Goal: Register for event/course

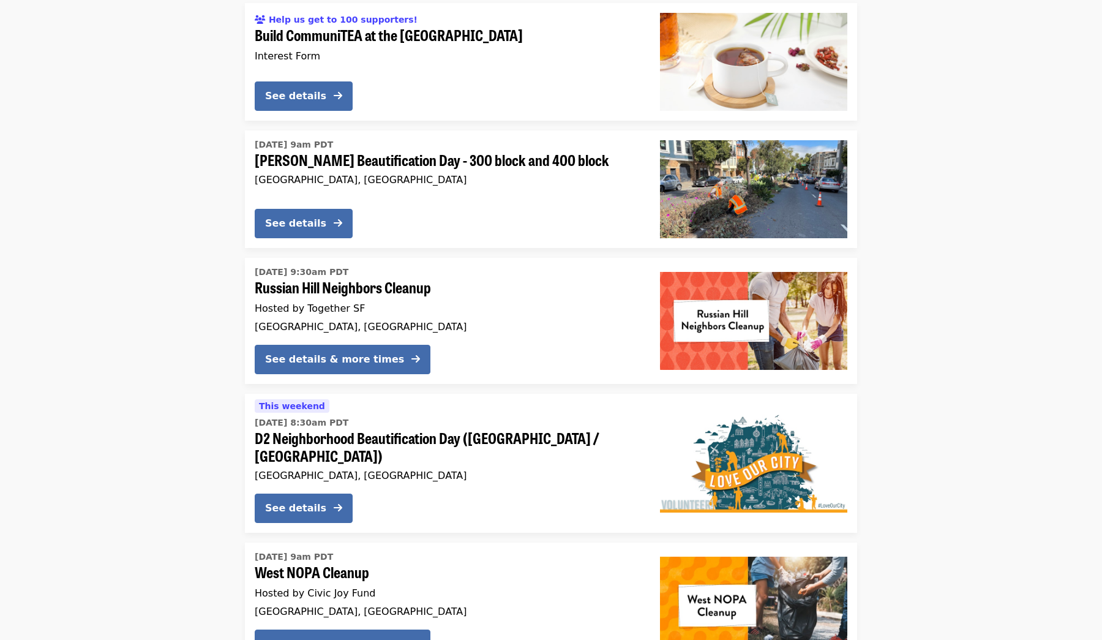
scroll to position [1379, 0]
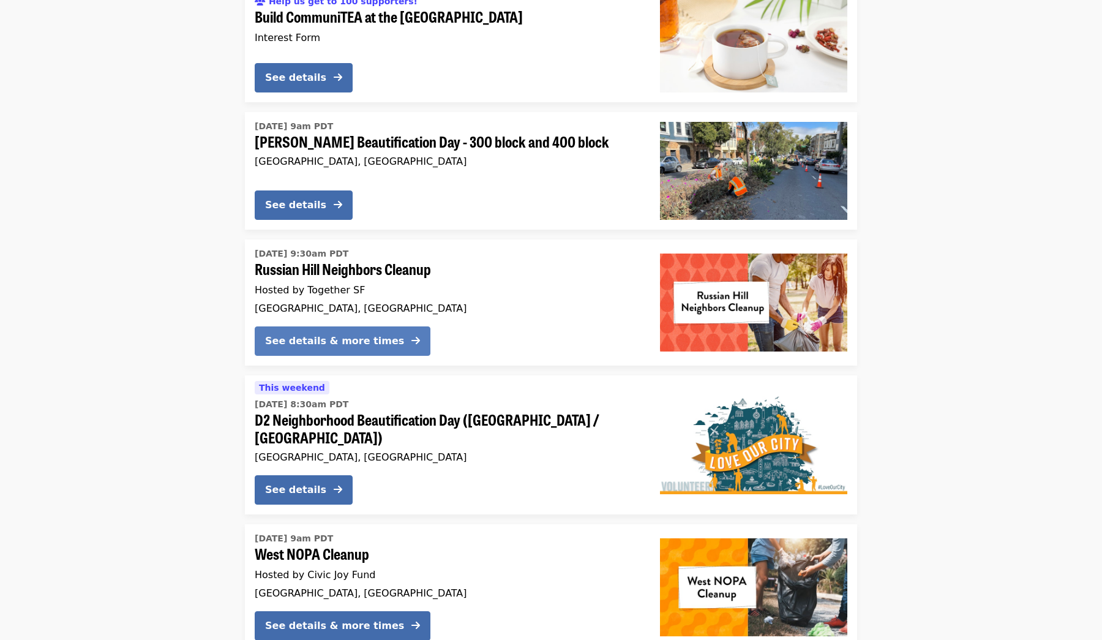
click at [365, 334] on div "See details & more times" at bounding box center [334, 341] width 139 height 15
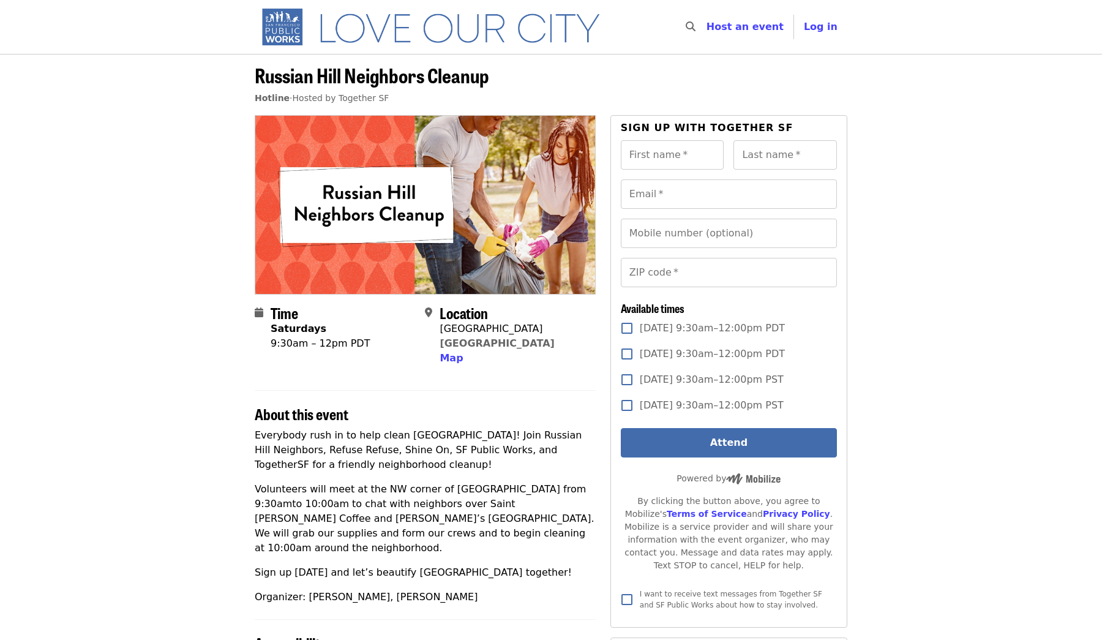
click at [470, 453] on p "Everybody rush in to help clean Russian Hill! Join Russian Hill Neighbors, Refu…" at bounding box center [425, 450] width 341 height 44
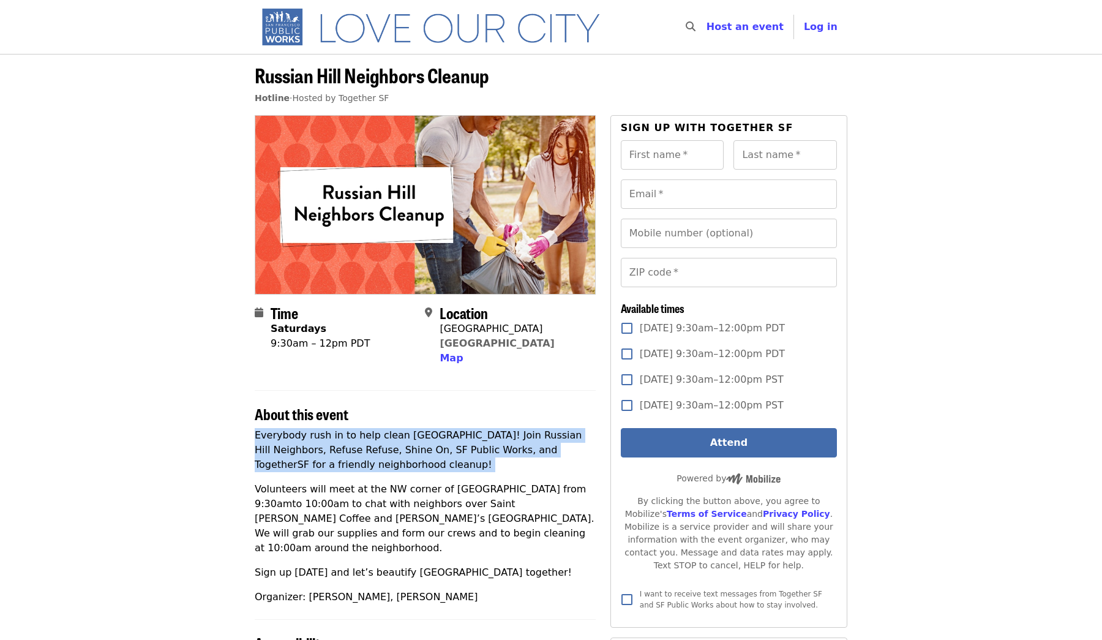
click at [470, 453] on p "Everybody rush in to help clean Russian Hill! Join Russian Hill Neighbors, Refu…" at bounding box center [425, 450] width 341 height 44
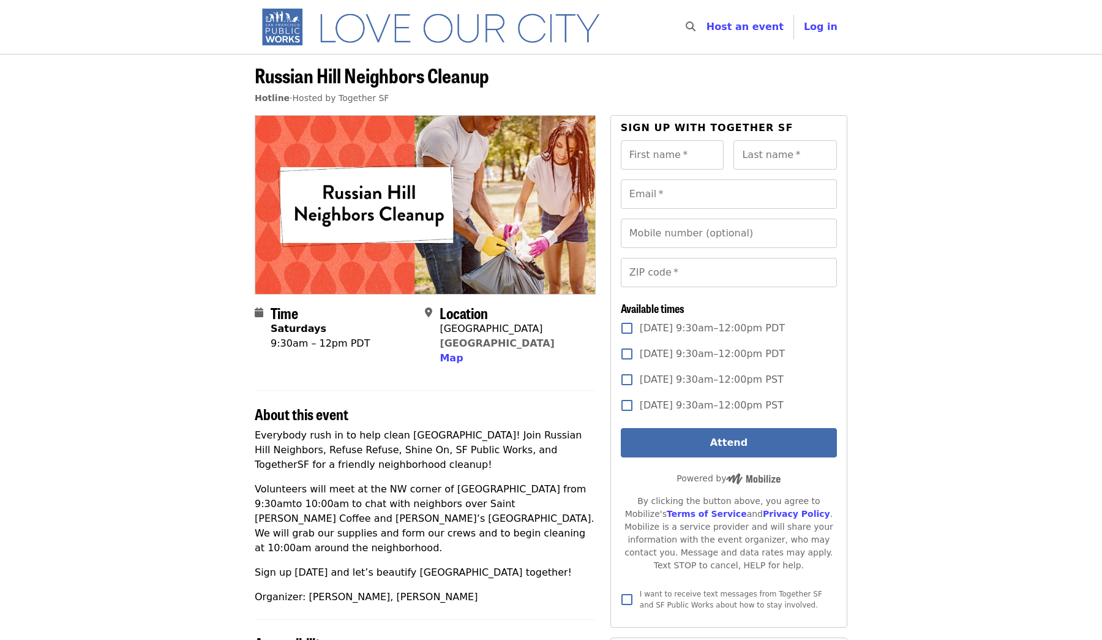
click at [470, 491] on p "Volunteers will meet at the NW corner of Filbert St and Hyde St from 9:30amto 1…" at bounding box center [425, 518] width 341 height 73
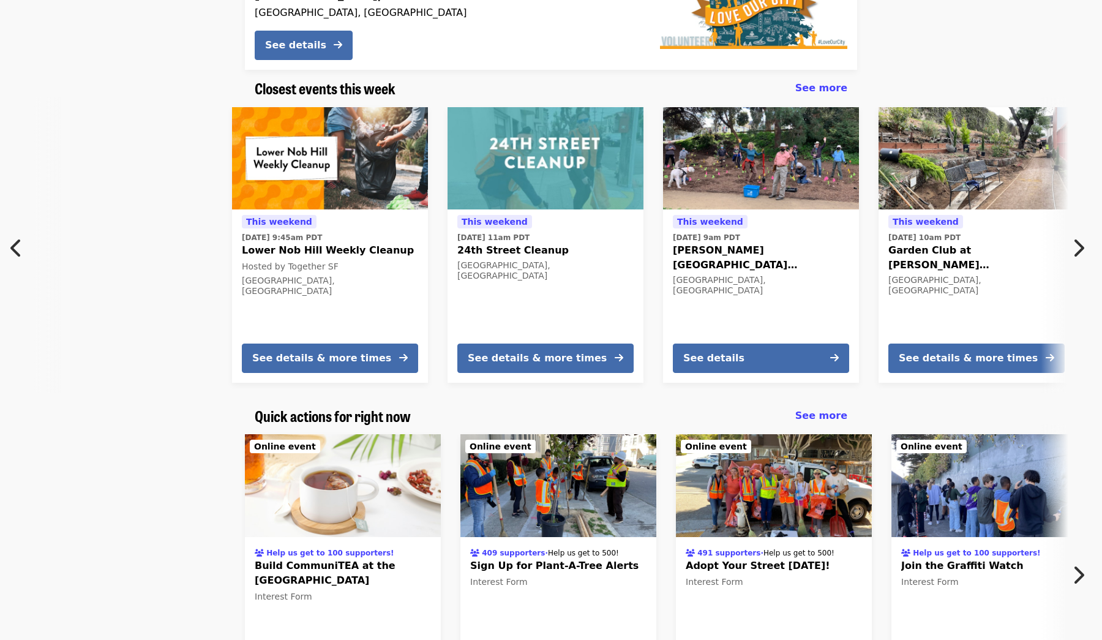
scroll to position [0, 12]
click at [556, 347] on button "See details & more times" at bounding box center [546, 357] width 176 height 29
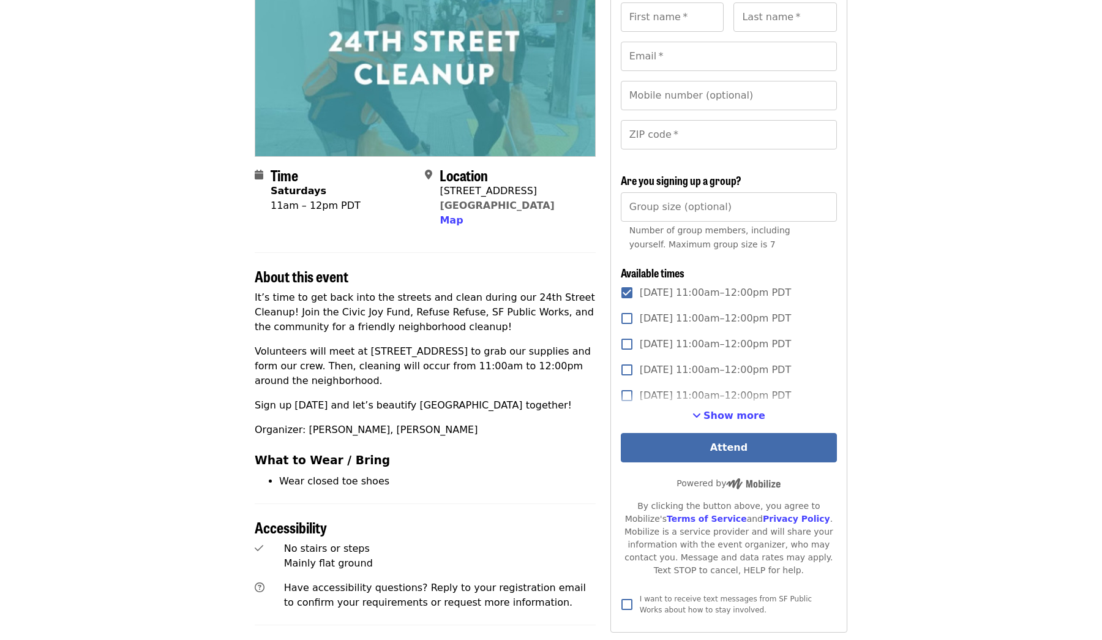
scroll to position [138, 0]
click at [514, 287] on section "About this event It’s time to get back into the streets and clean during our 24…" at bounding box center [425, 370] width 341 height 236
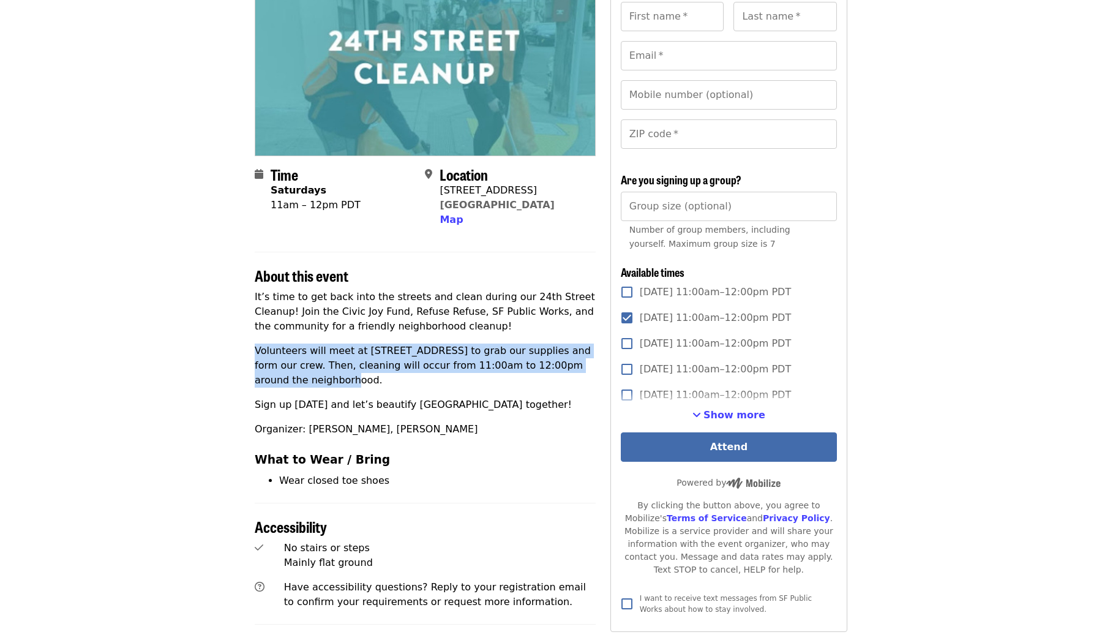
drag, startPoint x: 570, startPoint y: 371, endPoint x: 580, endPoint y: 340, distance: 32.7
click at [580, 340] on div "It’s time to get back into the streets and clean during our 24th Street Cleanup…" at bounding box center [425, 389] width 341 height 198
drag, startPoint x: 580, startPoint y: 340, endPoint x: 565, endPoint y: 371, distance: 34.5
click at [565, 371] on div "It’s time to get back into the streets and clean during our 24th Street Cleanup…" at bounding box center [425, 389] width 341 height 198
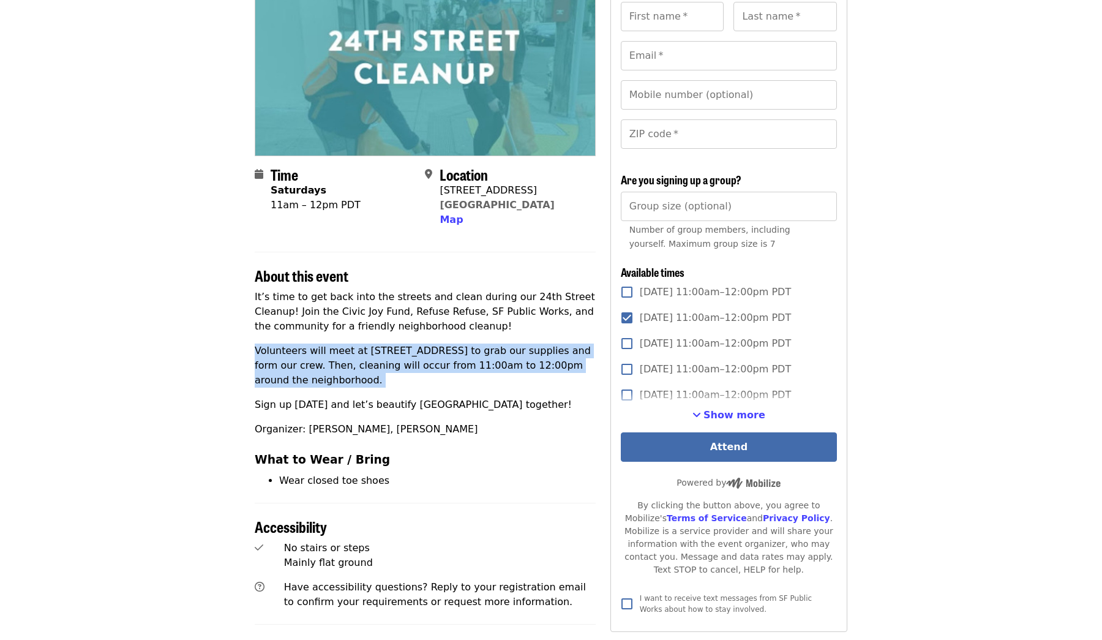
click at [565, 371] on p "Volunteers will meet at 3150 24th St to grab our supplies and form our crew. Th…" at bounding box center [425, 365] width 341 height 44
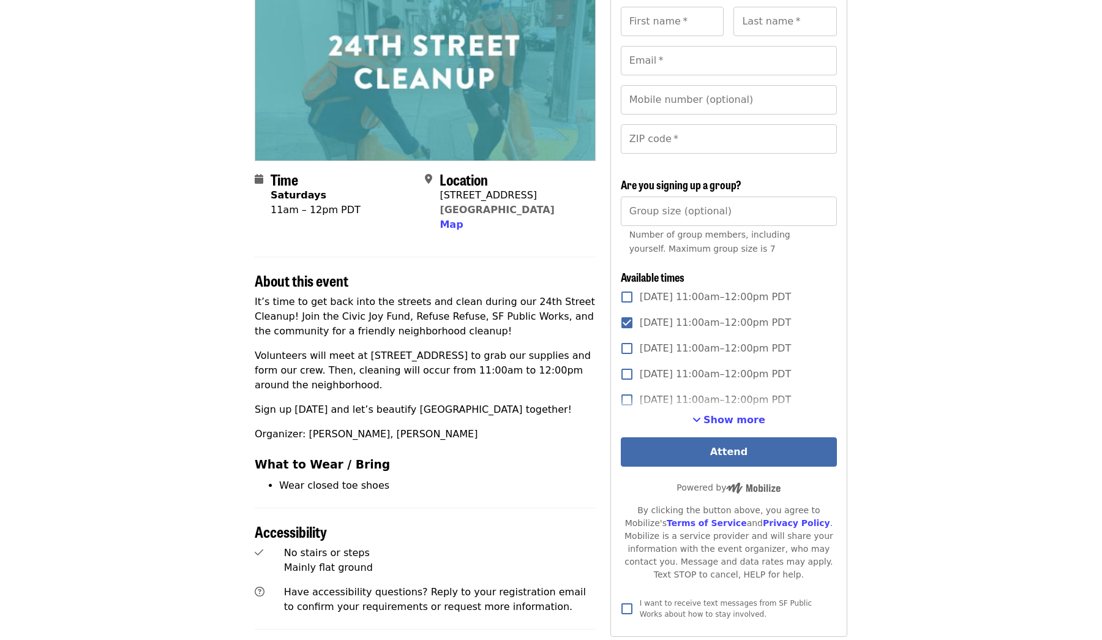
scroll to position [51, 0]
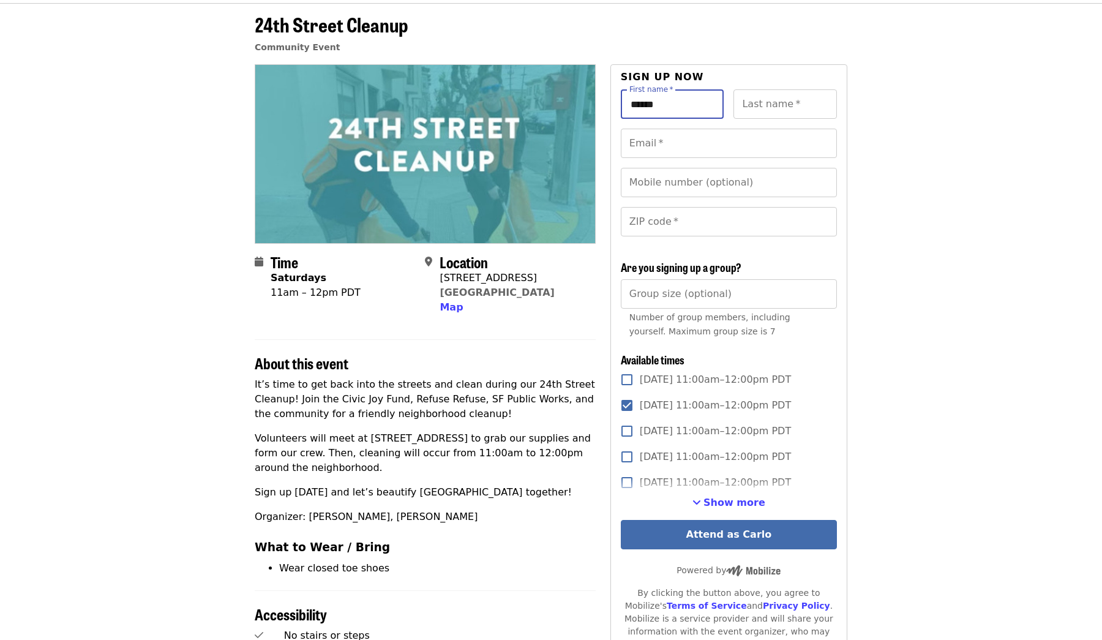
type input "******"
type input "*******"
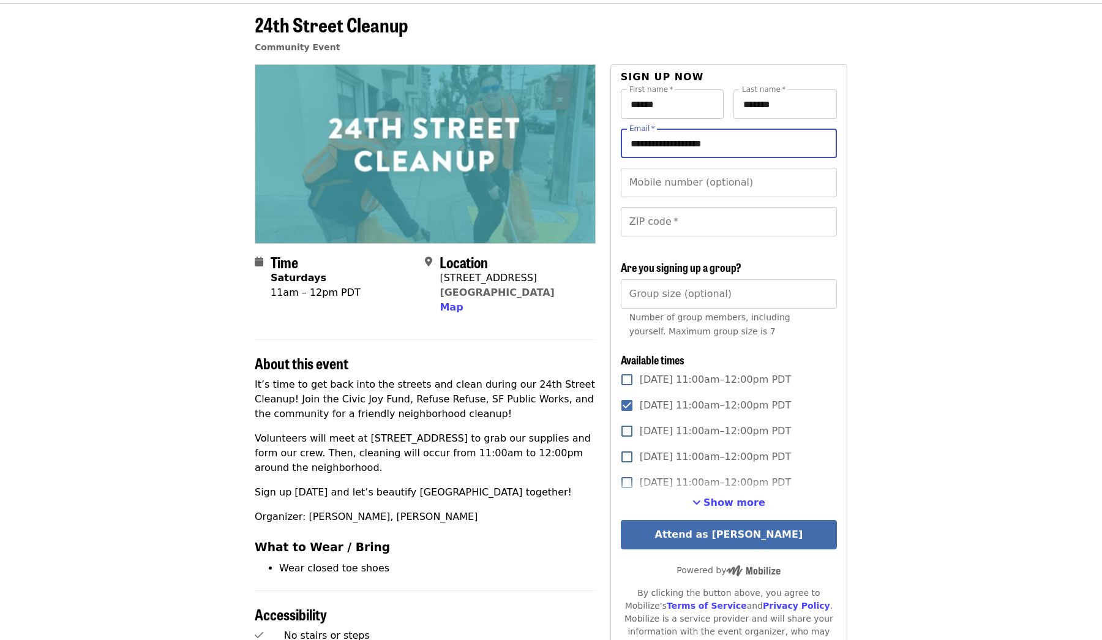
type input "**********"
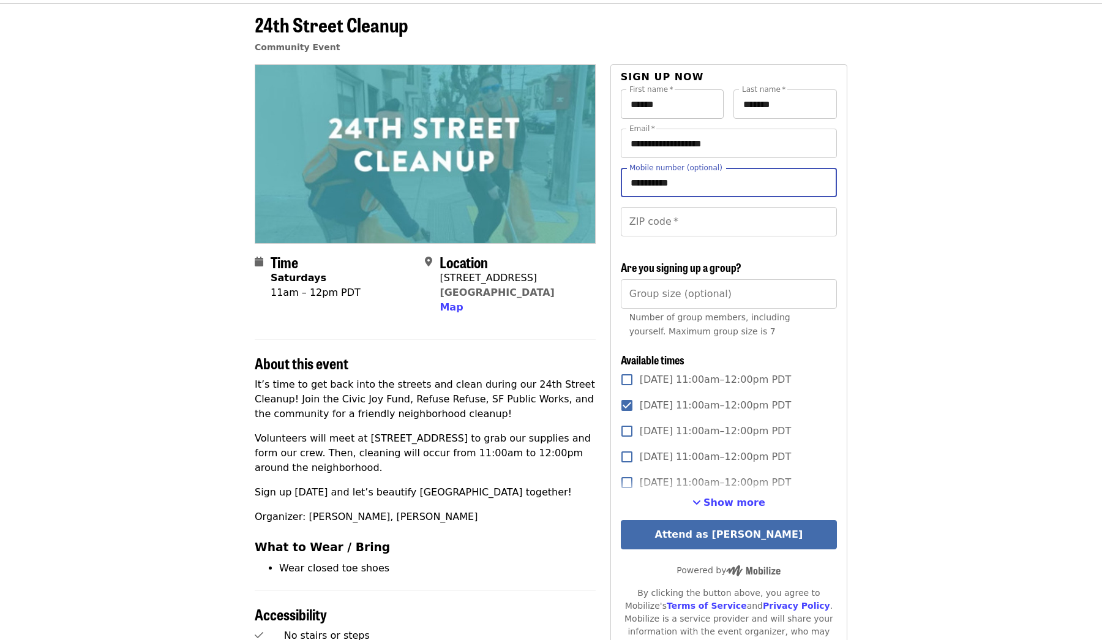
type input "**********"
type input "*****"
type input "*"
click at [895, 345] on article "24th Street Cleanup Community Event Time Saturdays 11am – 12pm PDT Location 315…" at bounding box center [551, 524] width 1102 height 1042
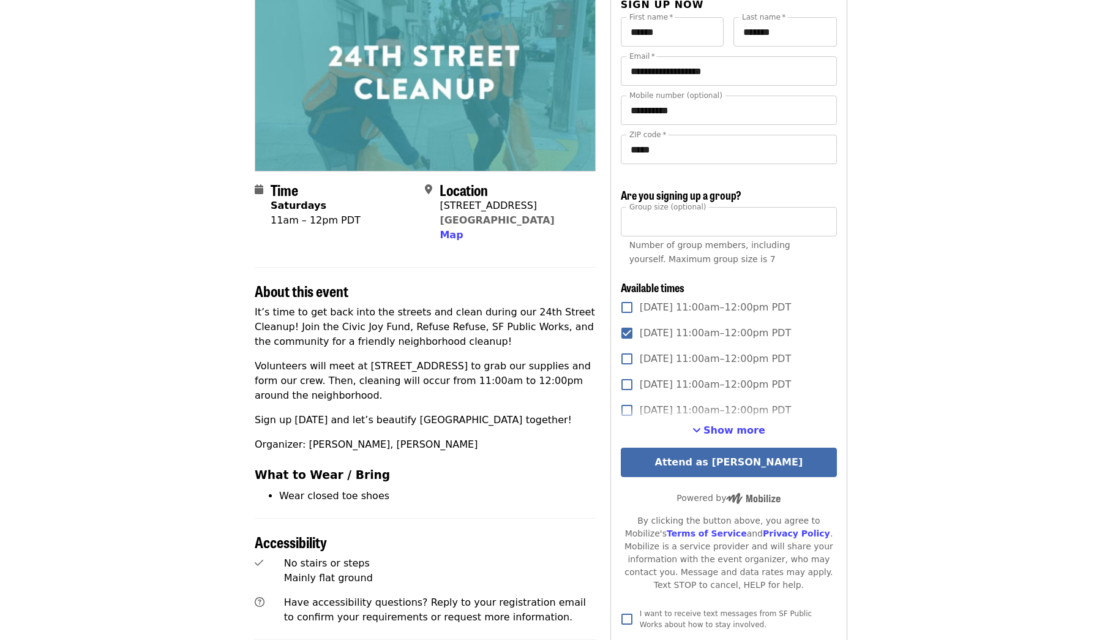
scroll to position [139, 0]
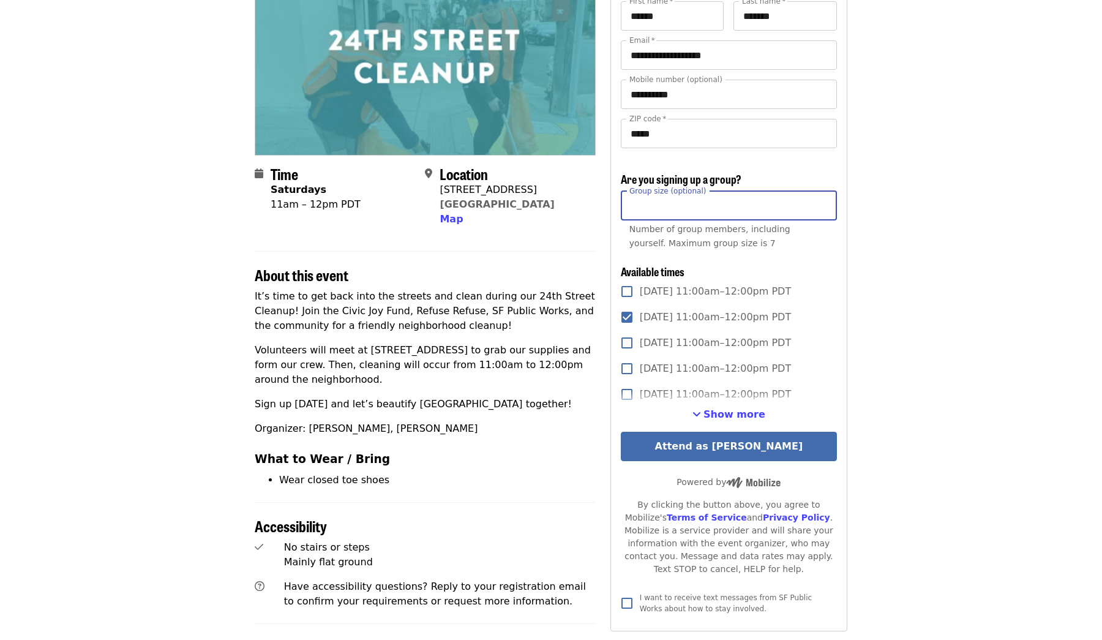
click at [766, 210] on input "*" at bounding box center [729, 205] width 216 height 29
click at [923, 249] on article "24th Street Cleanup Community Event Time Saturdays 11am – 12pm PDT Location 315…" at bounding box center [551, 436] width 1102 height 1042
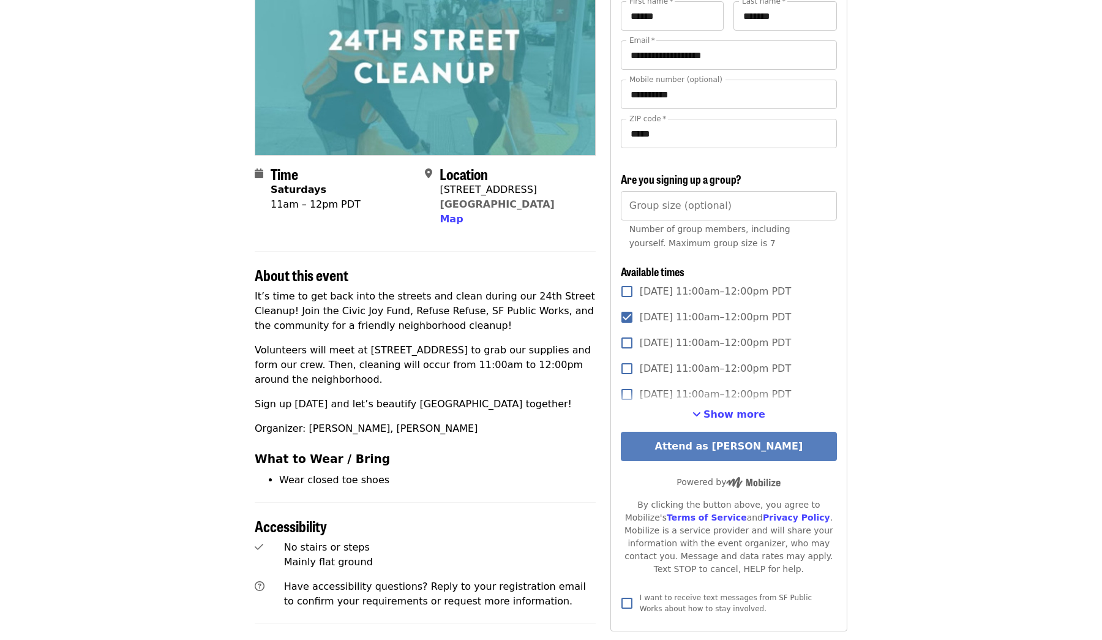
click at [807, 440] on button "Attend as Carlos" at bounding box center [729, 446] width 216 height 29
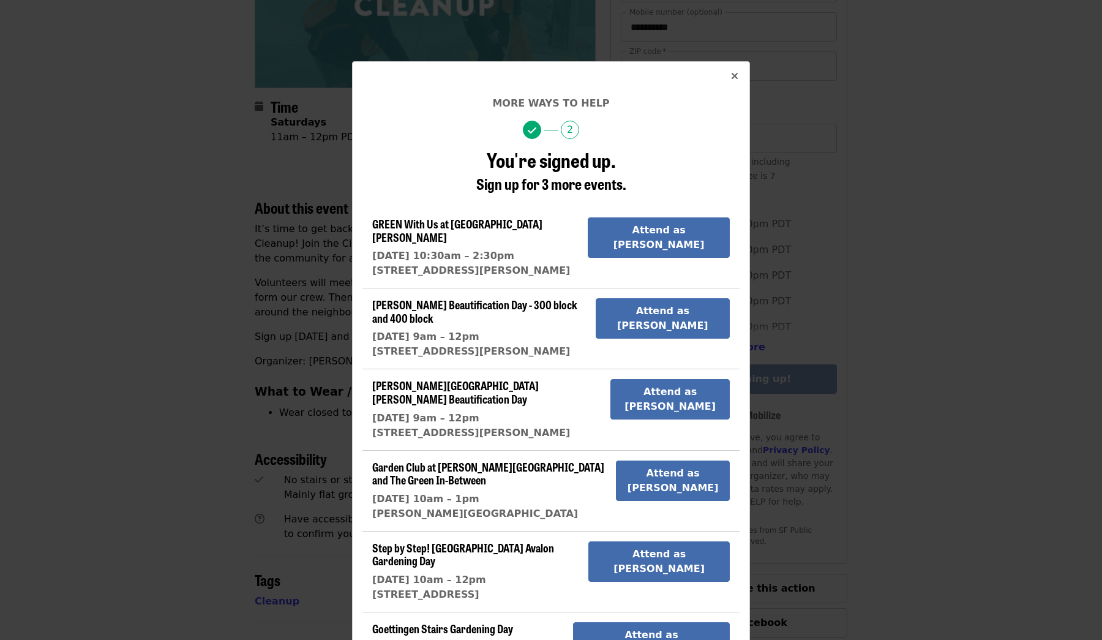
scroll to position [207, 0]
click at [738, 73] on button "Close" at bounding box center [734, 76] width 29 height 29
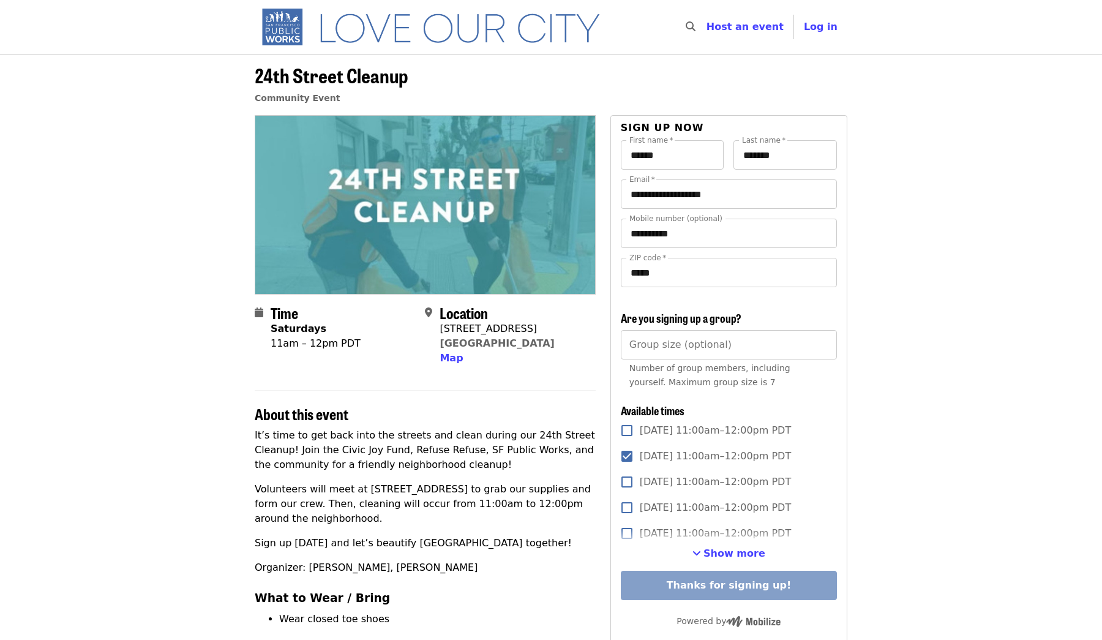
click at [872, 151] on article "24th Street Cleanup Community Event Time Saturdays 11am – 12pm PDT Location 315…" at bounding box center [551, 575] width 1102 height 1042
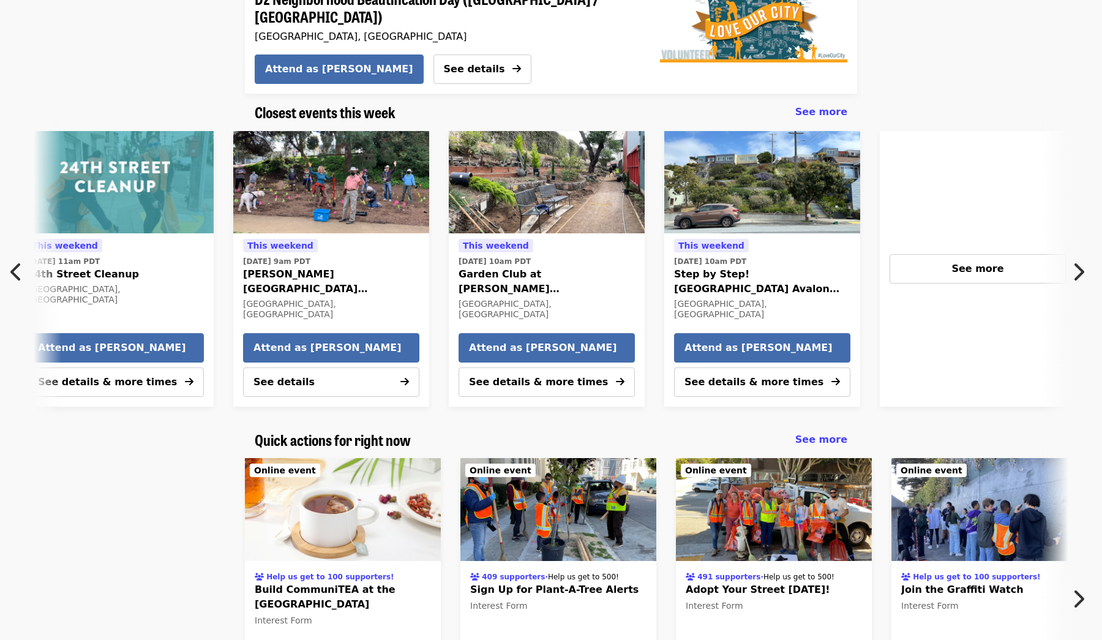
scroll to position [0, 443]
click at [934, 261] on div "See more" at bounding box center [977, 268] width 156 height 15
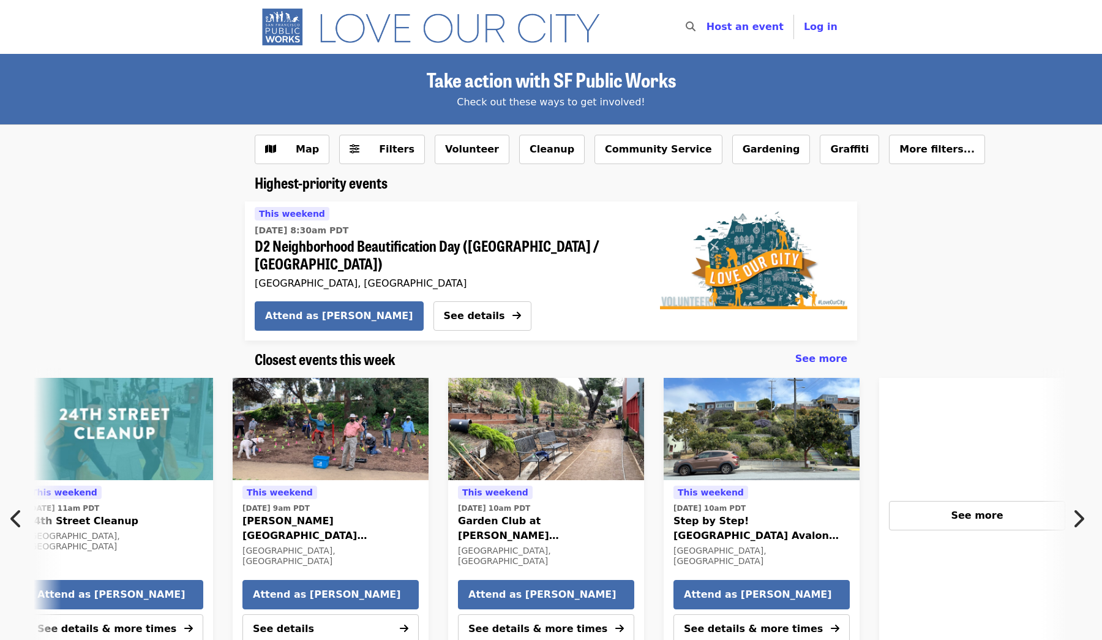
scroll to position [0, 0]
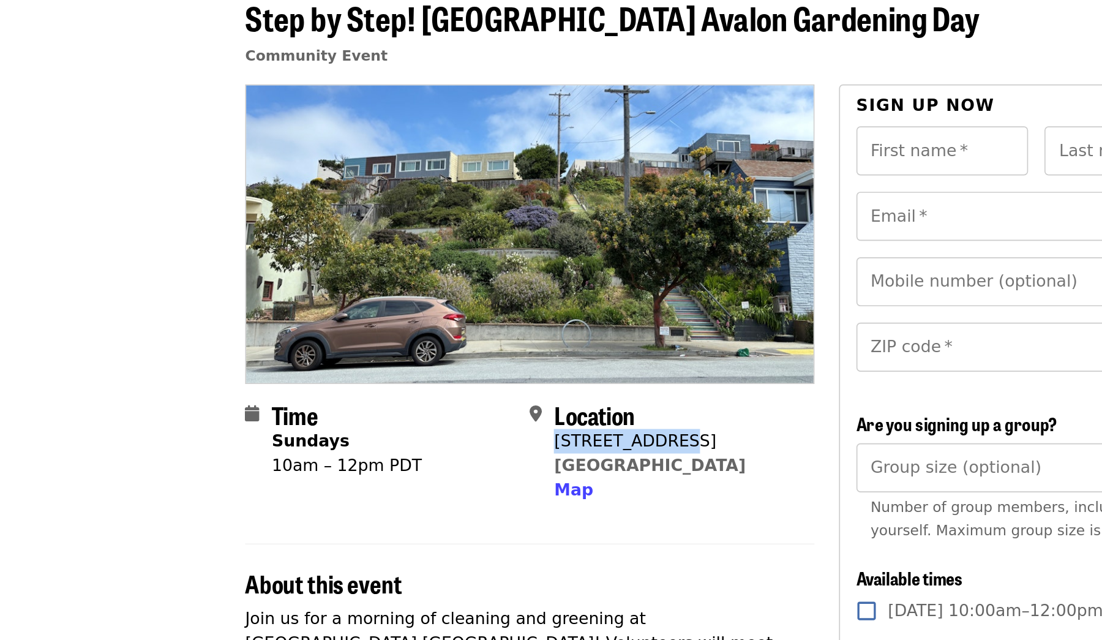
drag, startPoint x: 332, startPoint y: 264, endPoint x: 400, endPoint y: 262, distance: 68.6
click at [440, 321] on div "[STREET_ADDRESS]" at bounding box center [497, 328] width 114 height 15
click at [440, 352] on span "Map" at bounding box center [451, 358] width 23 height 12
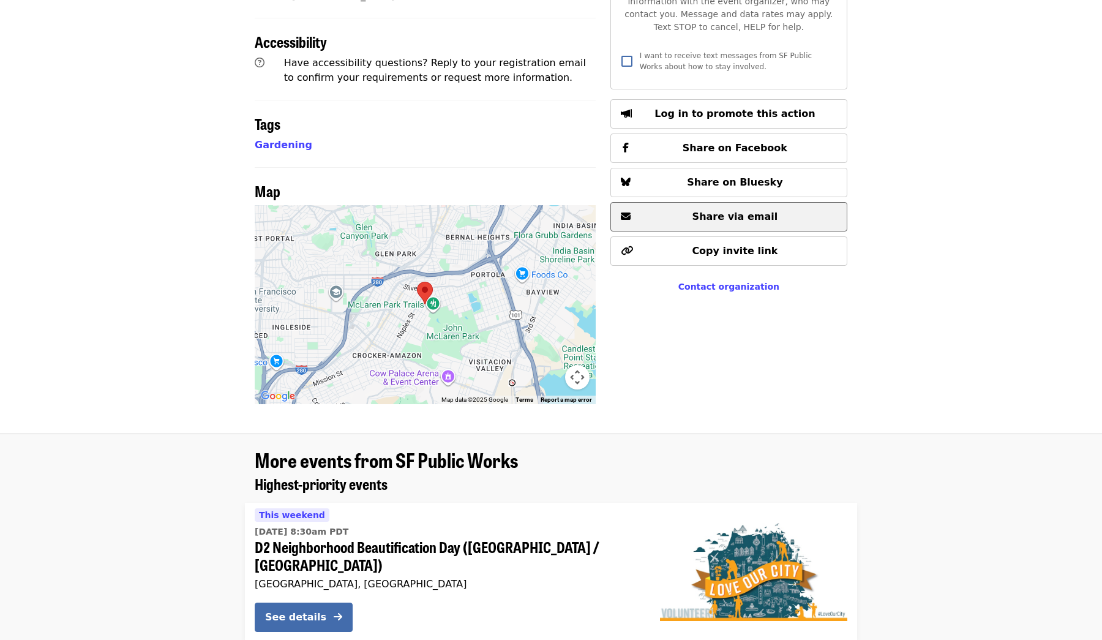
scroll to position [624, 0]
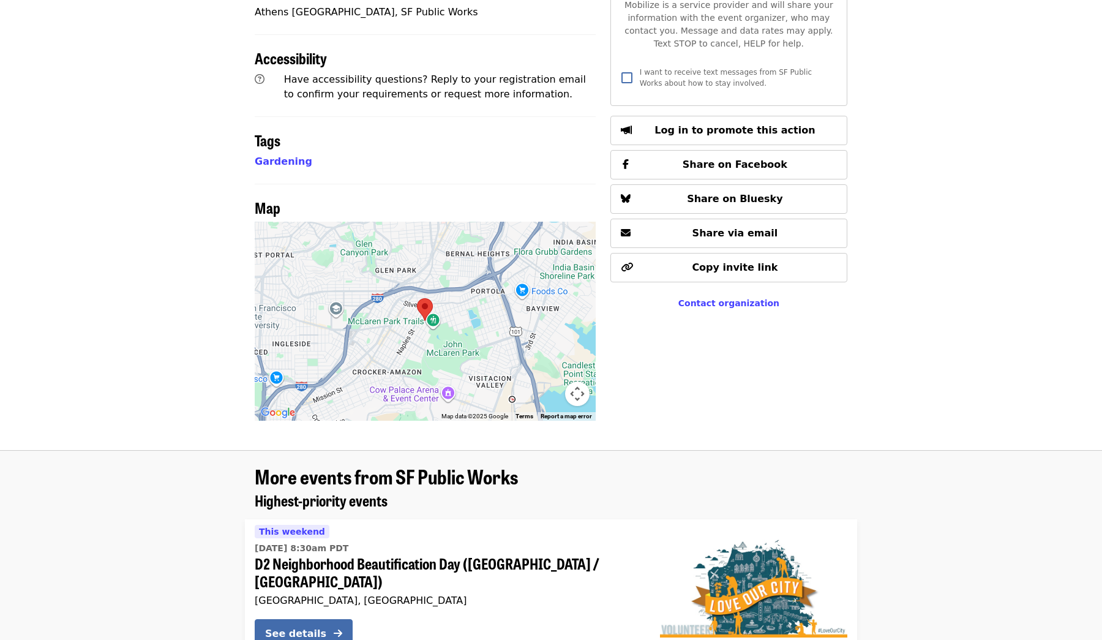
click at [574, 382] on button "Map camera controls" at bounding box center [577, 393] width 24 height 24
click at [523, 321] on button "Move up" at bounding box center [516, 332] width 24 height 24
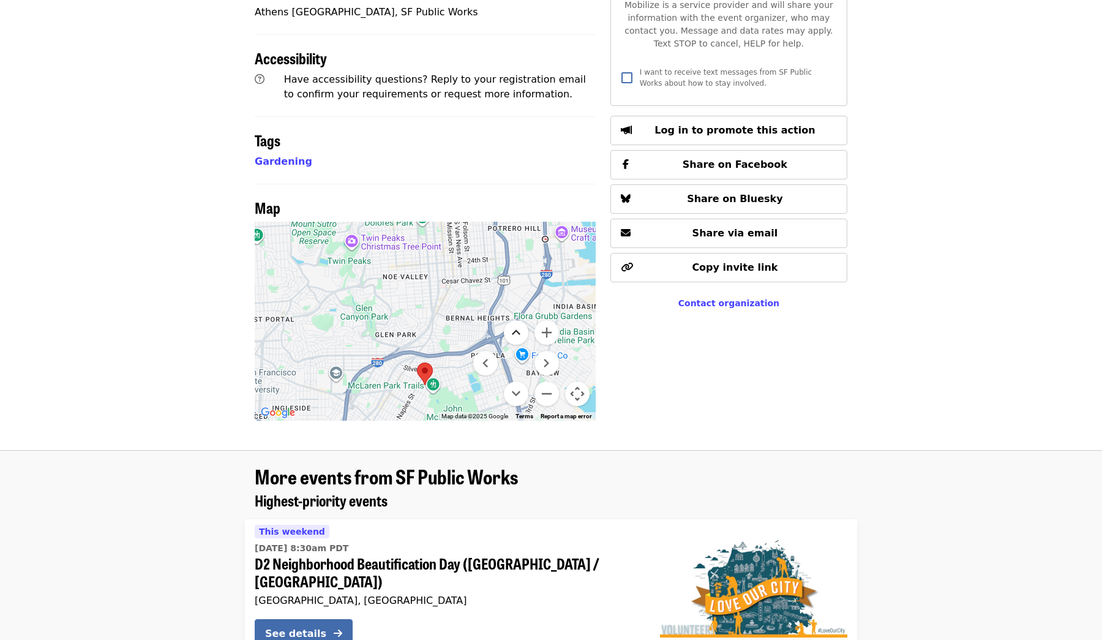
click at [523, 321] on button "Move up" at bounding box center [516, 332] width 24 height 24
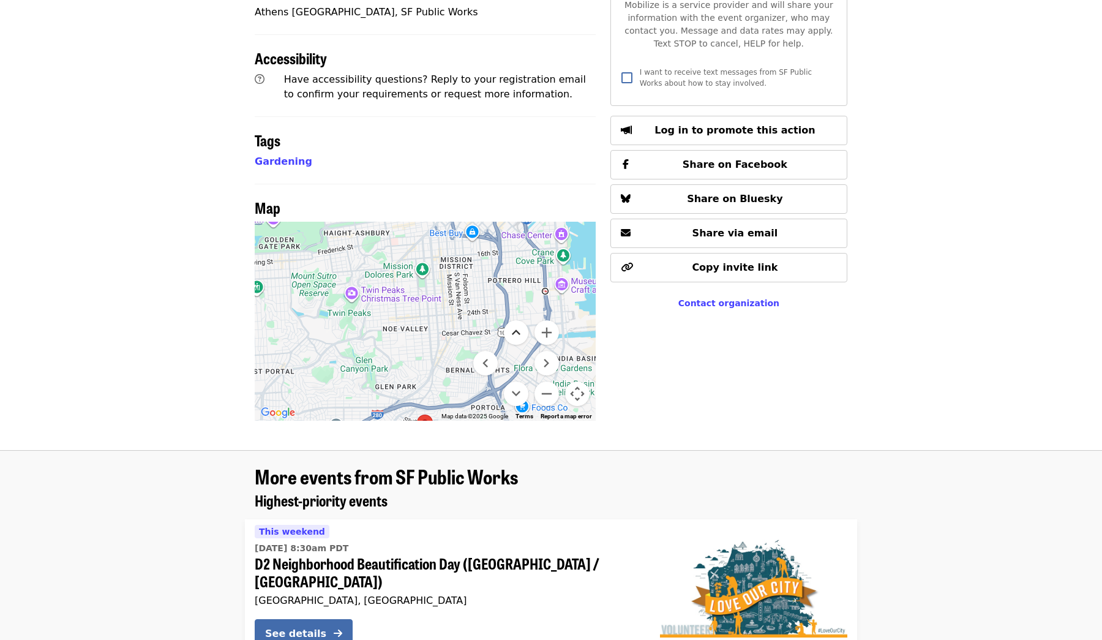
click at [523, 321] on button "Move up" at bounding box center [516, 332] width 24 height 24
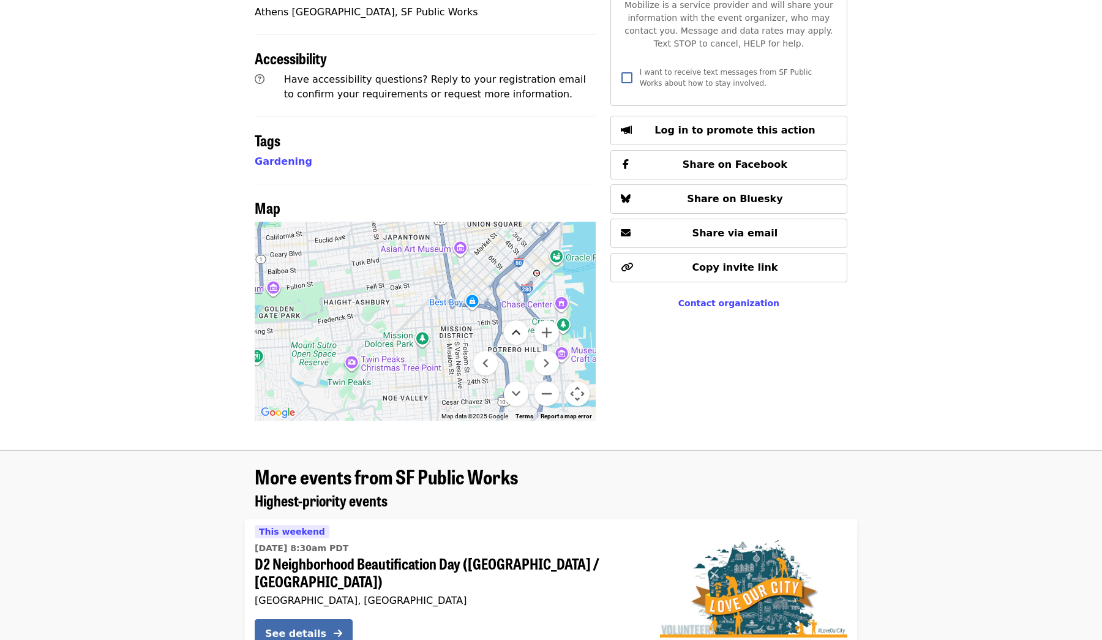
click at [523, 321] on button "Move up" at bounding box center [516, 332] width 24 height 24
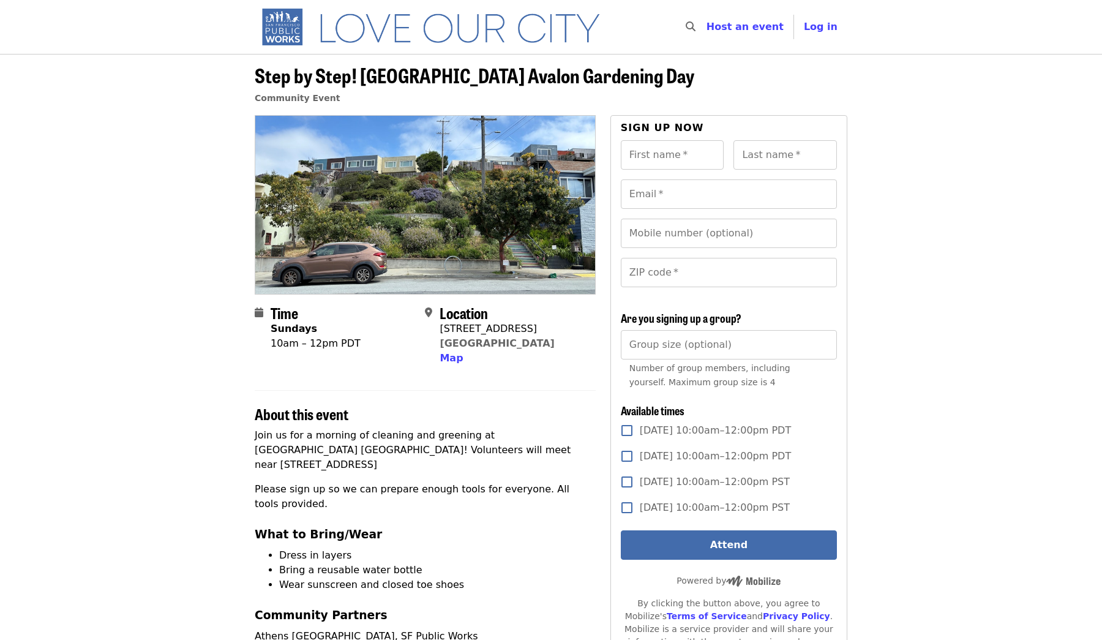
scroll to position [-1, 0]
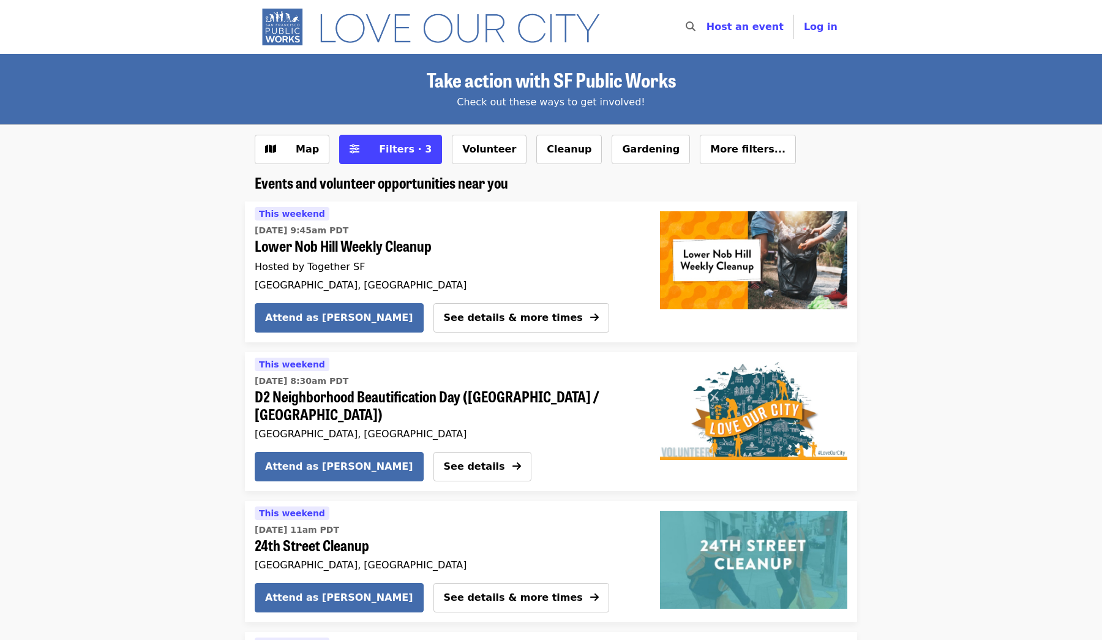
click at [598, 398] on span "D2 Neighborhood Beautification Day ([GEOGRAPHIC_DATA] / [GEOGRAPHIC_DATA])" at bounding box center [443, 406] width 376 height 36
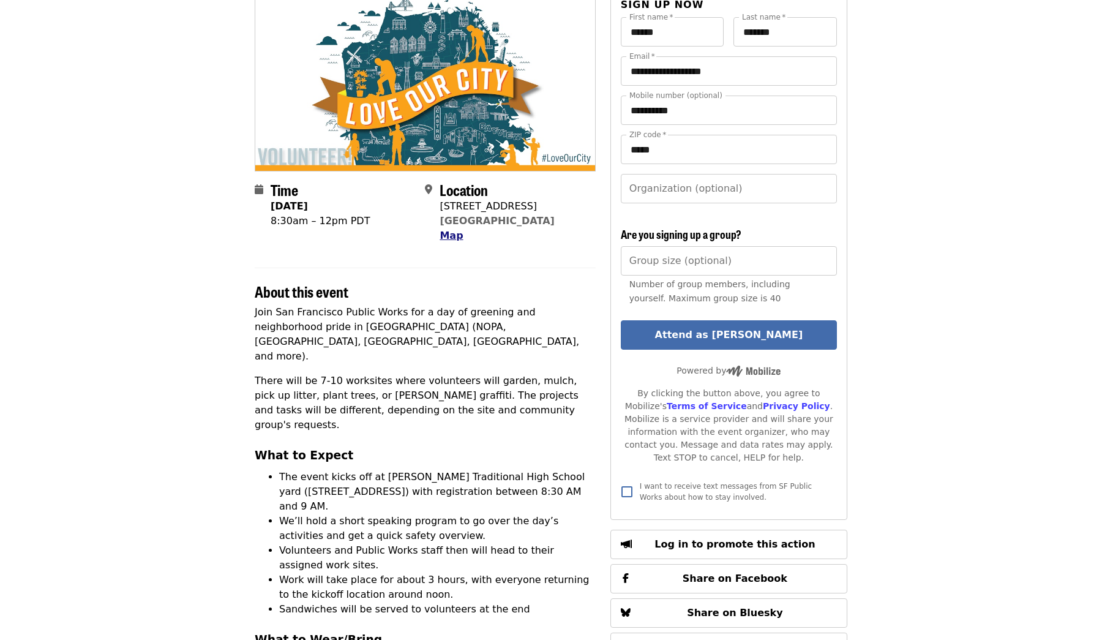
click at [454, 230] on span "Map" at bounding box center [451, 236] width 23 height 12
